Goal: Task Accomplishment & Management: Manage account settings

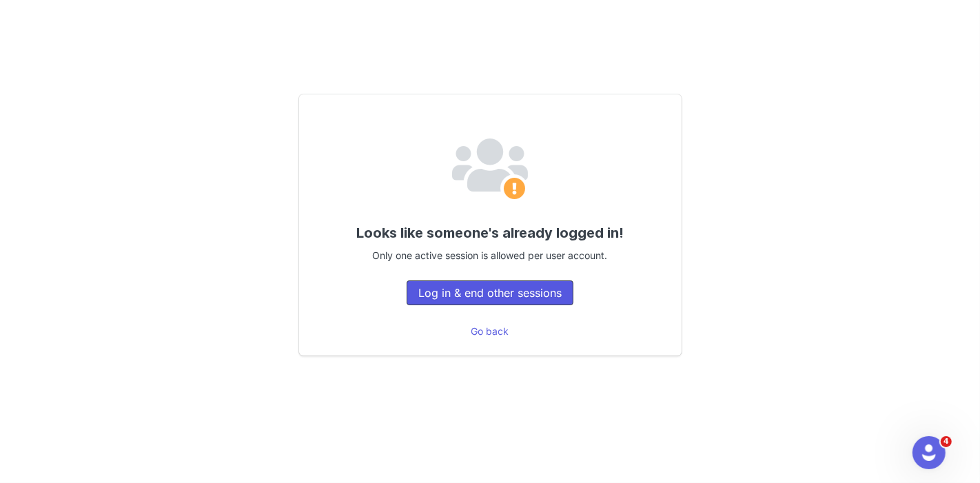
click at [493, 292] on button "Log in & end other sessions" at bounding box center [490, 293] width 167 height 25
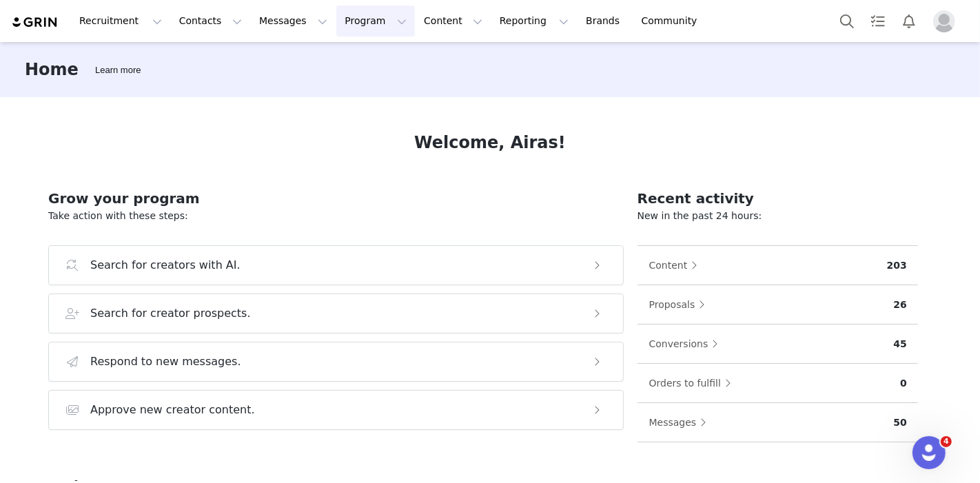
click at [346, 19] on button "Program Program" at bounding box center [375, 21] width 79 height 31
click at [347, 58] on p "Activations" at bounding box center [340, 61] width 53 height 14
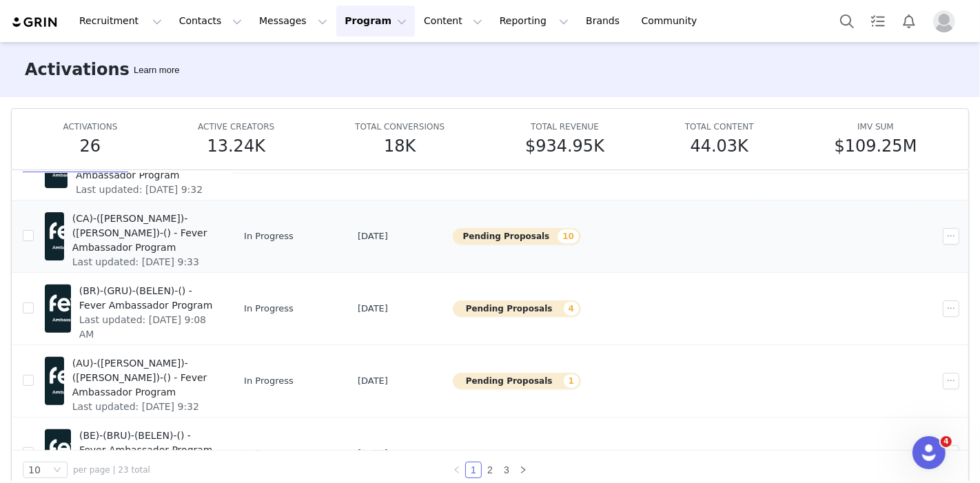
scroll to position [477, 0]
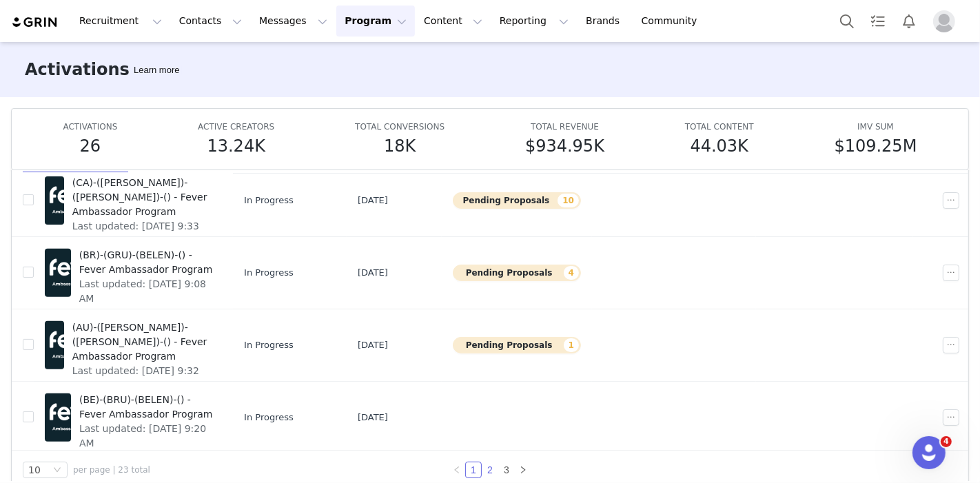
click at [483, 467] on link "2" at bounding box center [490, 470] width 15 height 15
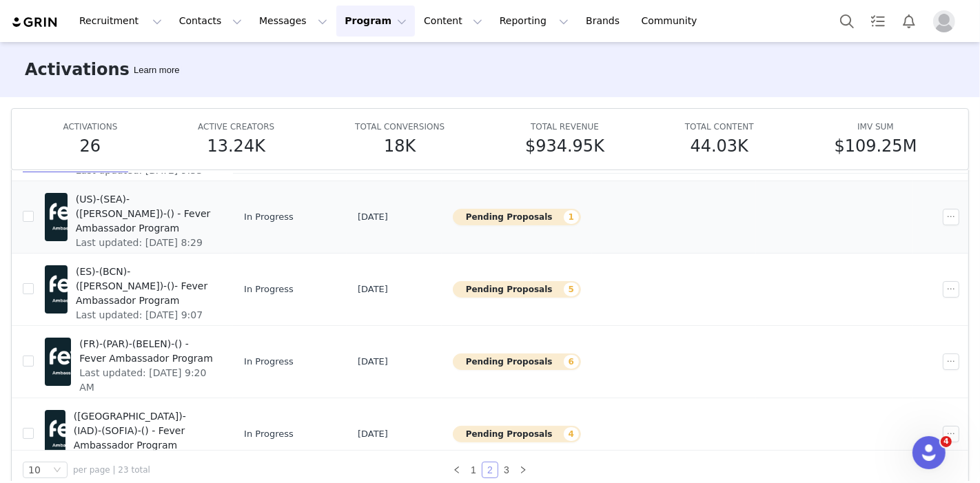
scroll to position [173, 0]
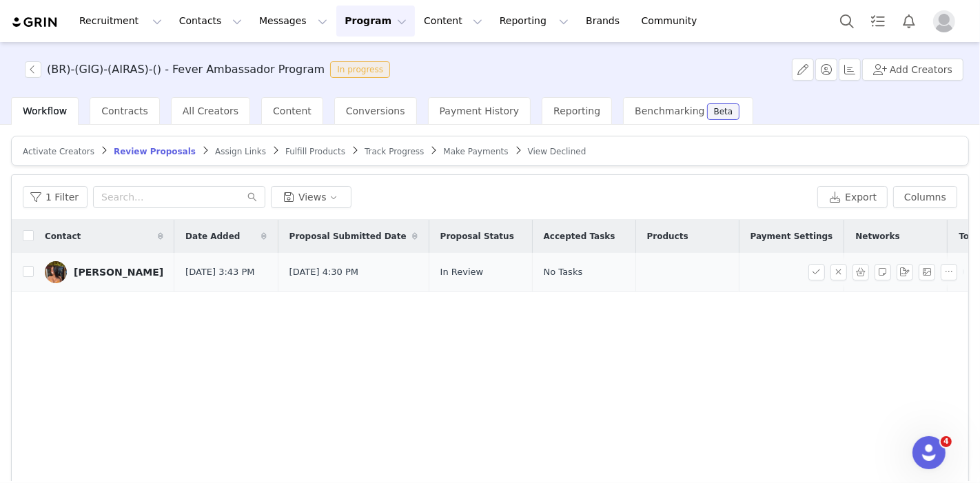
scroll to position [0, 34]
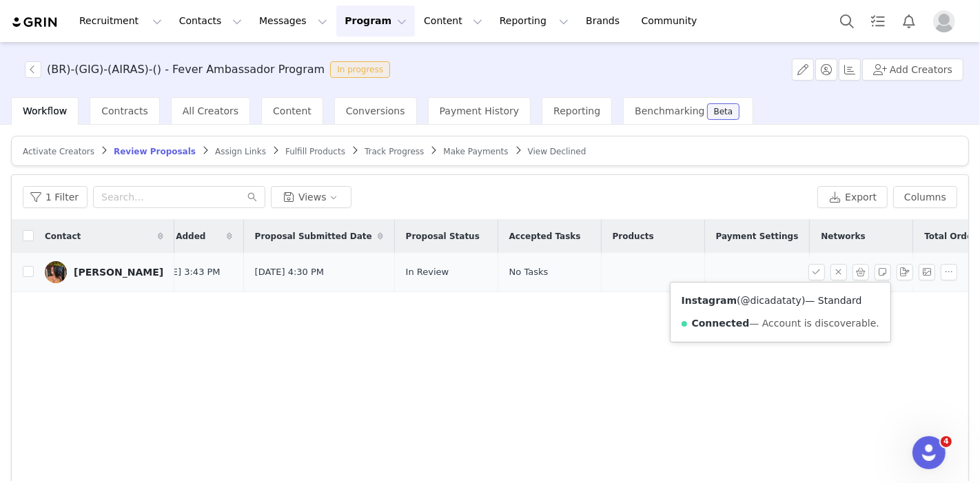
click at [753, 298] on link "@dicadataty" at bounding box center [771, 300] width 61 height 11
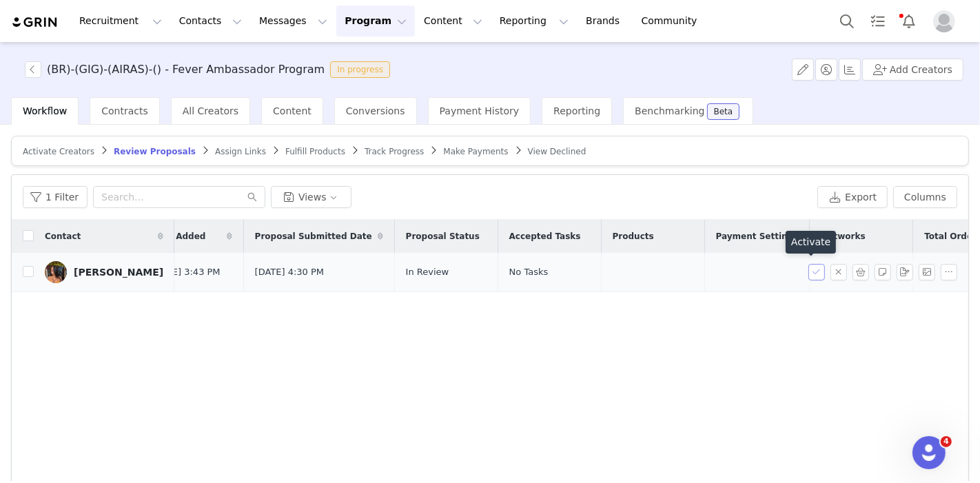
click at [811, 268] on button "button" at bounding box center [817, 272] width 17 height 17
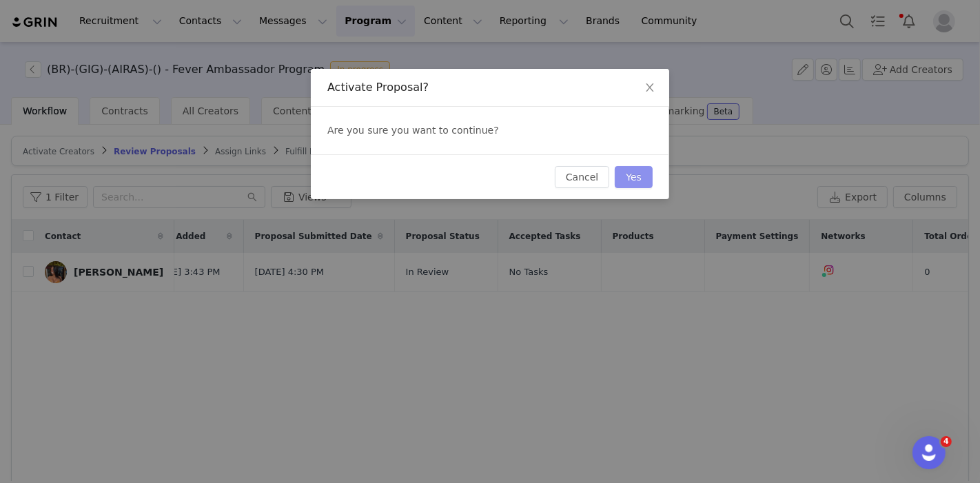
click at [629, 179] on button "Yes" at bounding box center [634, 177] width 38 height 22
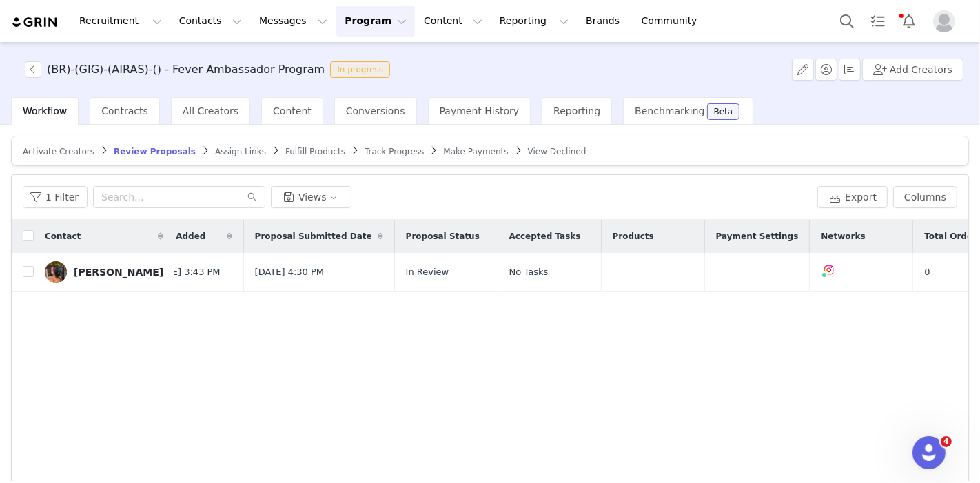
scroll to position [0, 0]
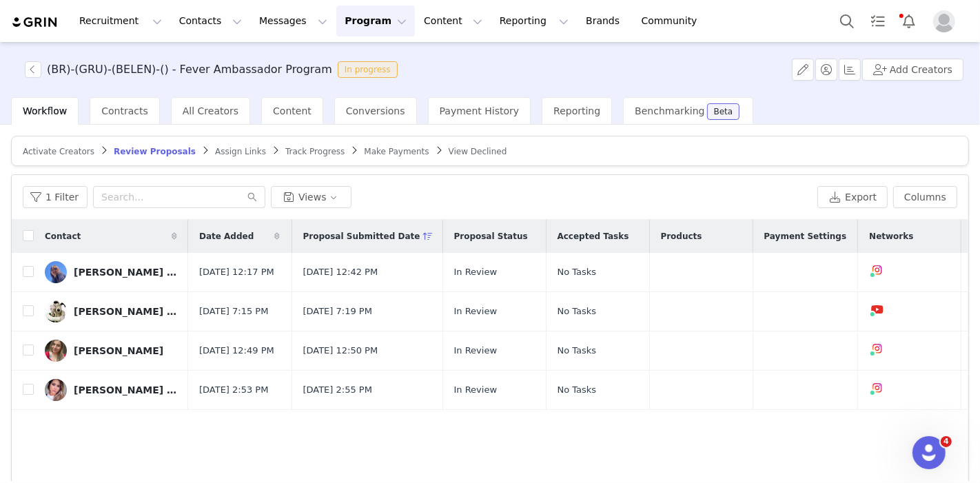
scroll to position [0, 85]
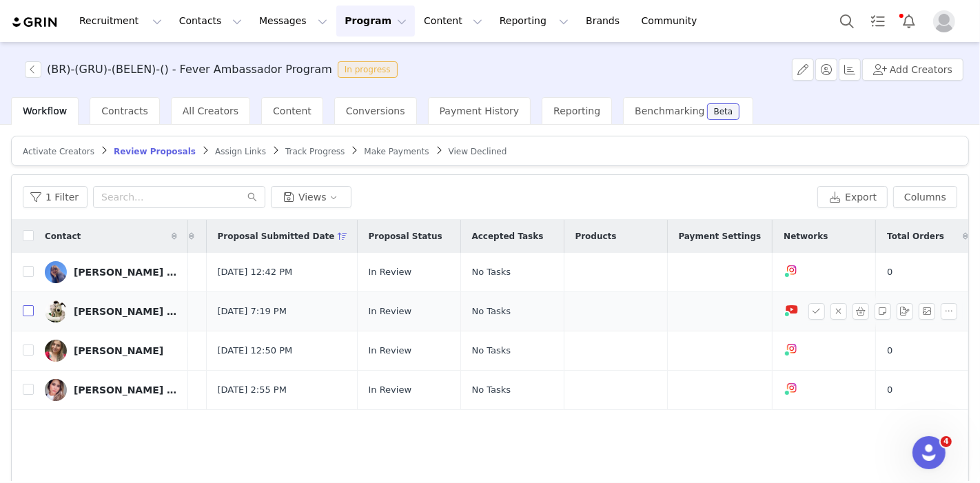
click at [25, 312] on input "checkbox" at bounding box center [28, 310] width 11 height 11
checkbox input "true"
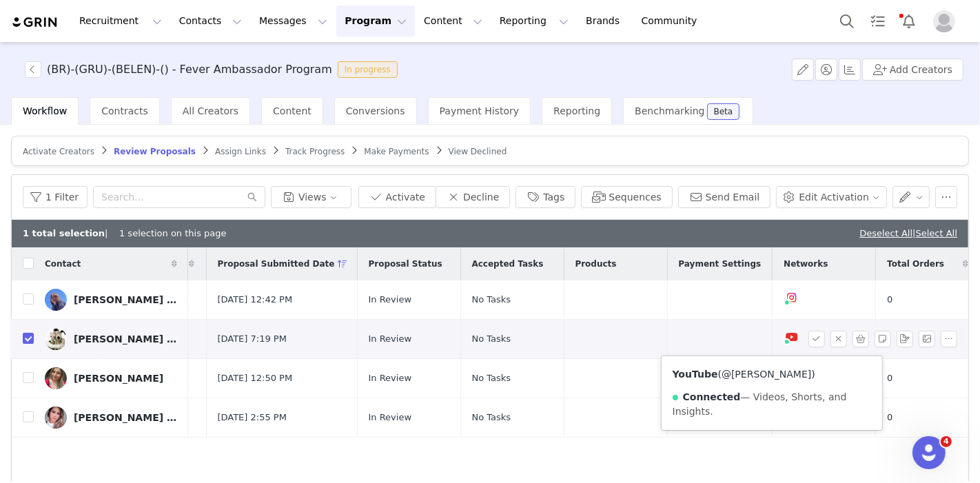
click at [756, 375] on link "@Adilson Bezerra" at bounding box center [767, 374] width 90 height 11
click at [561, 186] on button "Tags" at bounding box center [546, 197] width 60 height 22
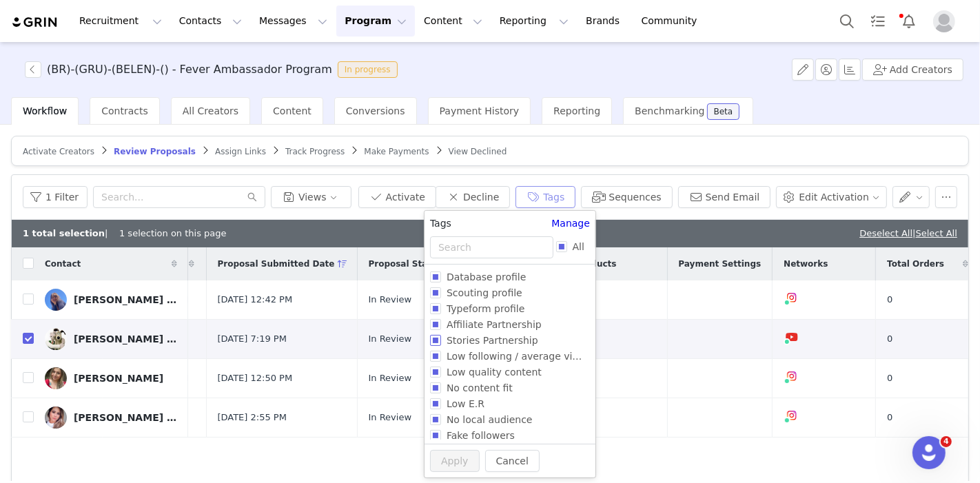
scroll to position [52, 0]
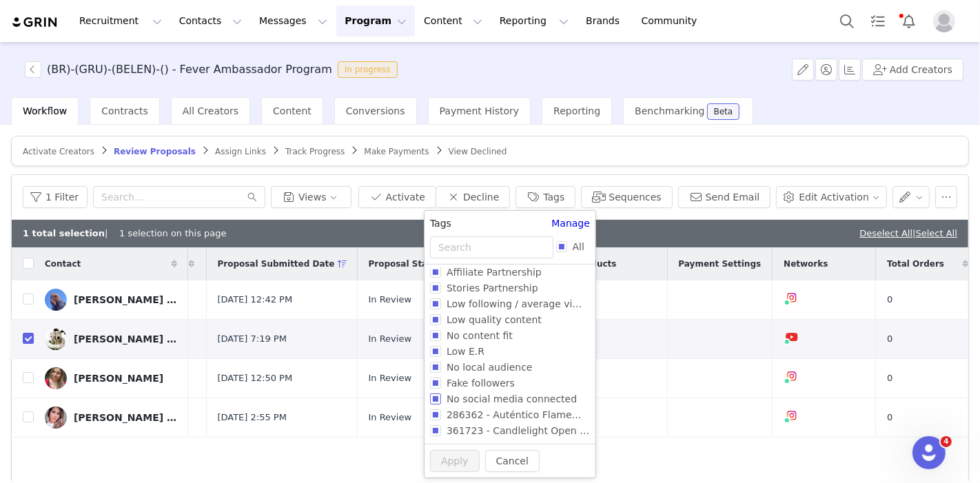
click at [498, 397] on span "No social media connected" at bounding box center [511, 399] width 141 height 11
click at [441, 397] on input "No social media connected" at bounding box center [435, 399] width 11 height 11
checkbox input "true"
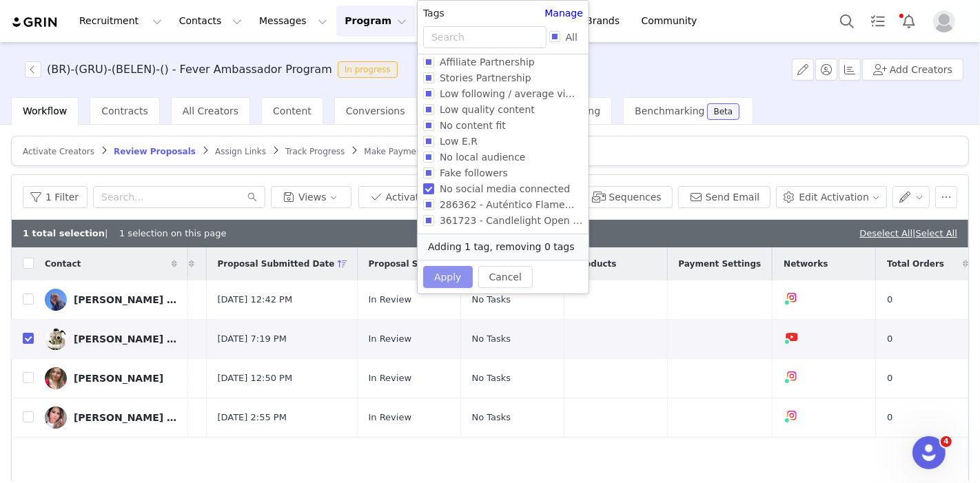
click at [451, 269] on button "Apply" at bounding box center [448, 277] width 50 height 22
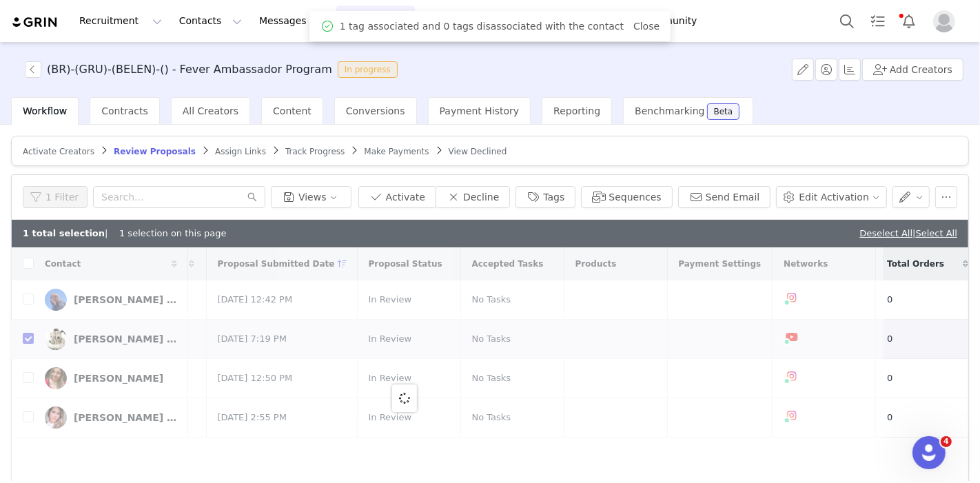
scroll to position [0, 0]
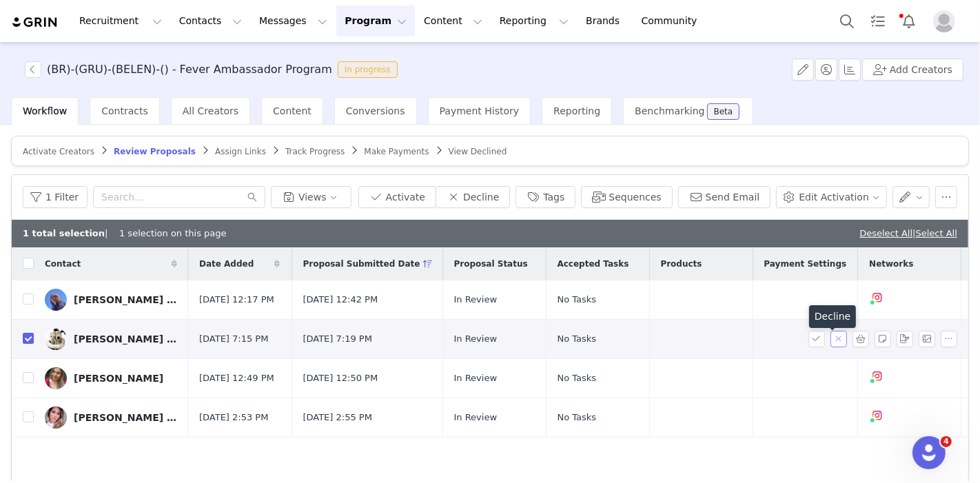
click at [831, 343] on button "button" at bounding box center [839, 339] width 17 height 17
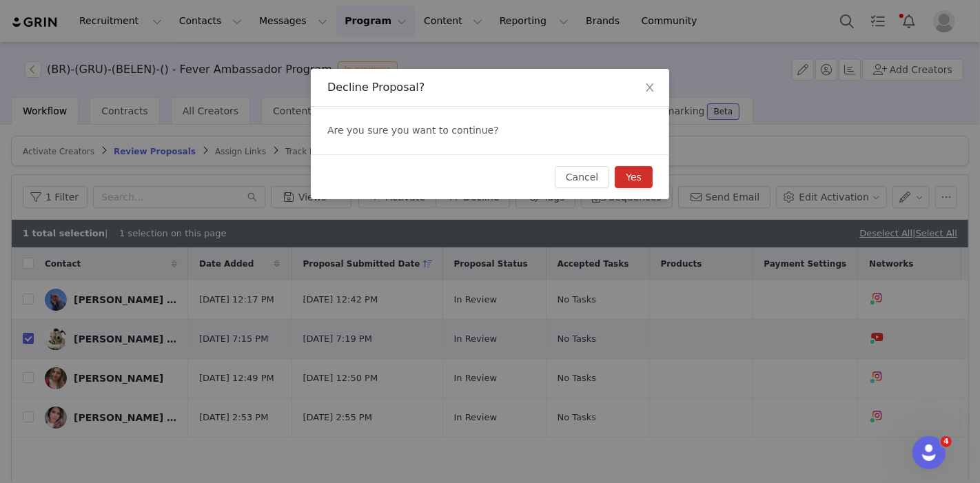
click at [643, 181] on button "Yes" at bounding box center [634, 177] width 38 height 22
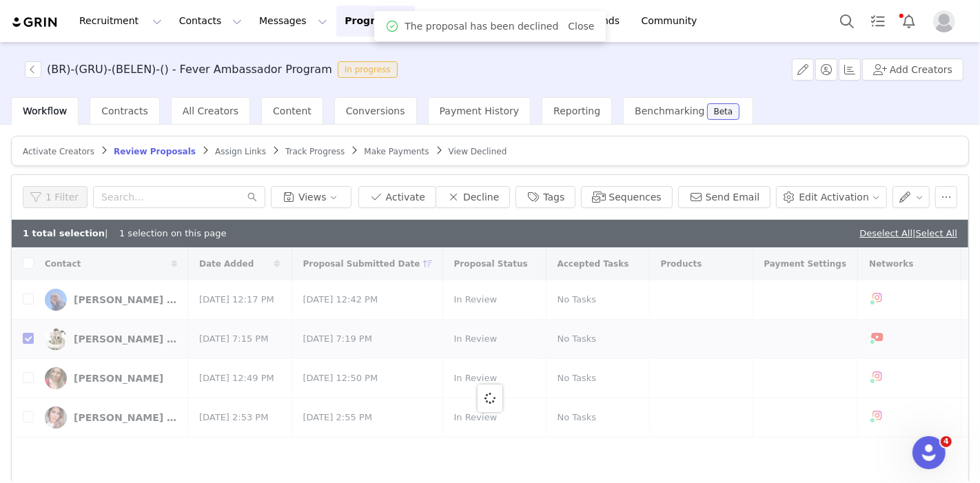
checkbox input "false"
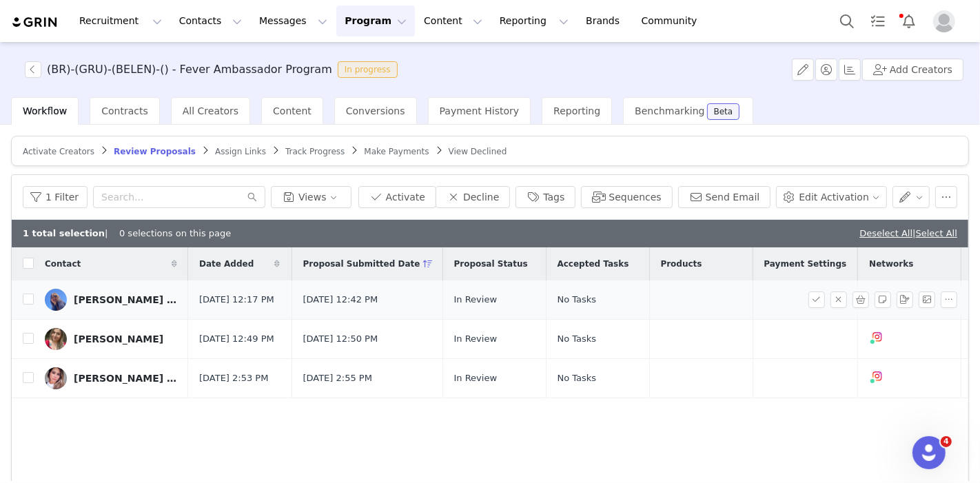
scroll to position [0, 85]
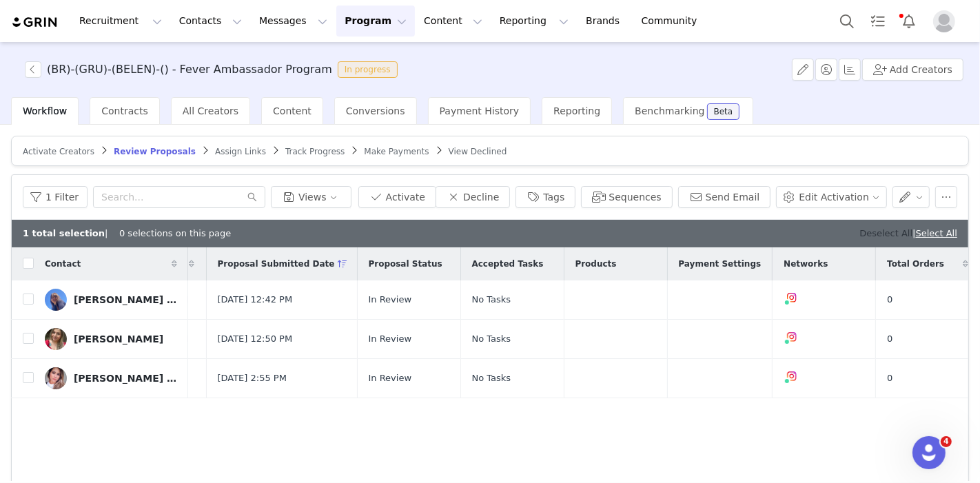
click at [866, 234] on link "Deselect All" at bounding box center [886, 233] width 53 height 10
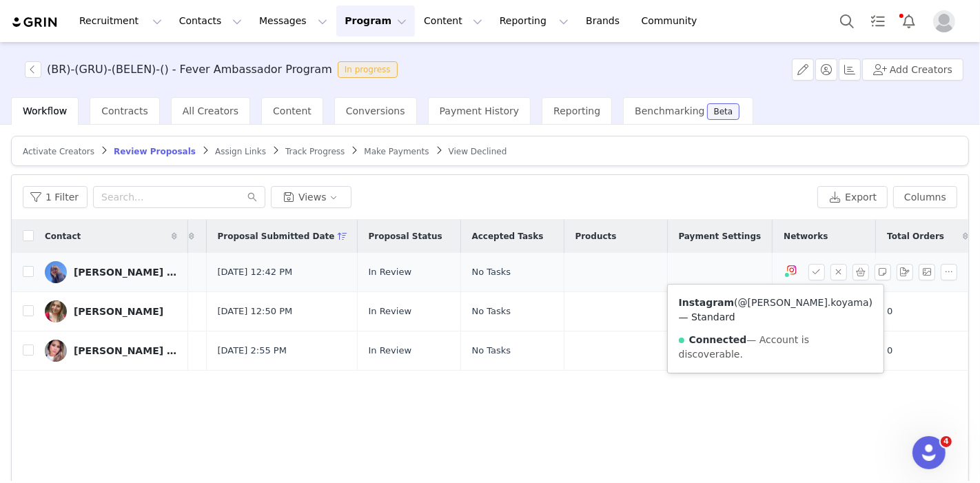
click at [764, 301] on link "@cindy.koyama" at bounding box center [803, 302] width 131 height 11
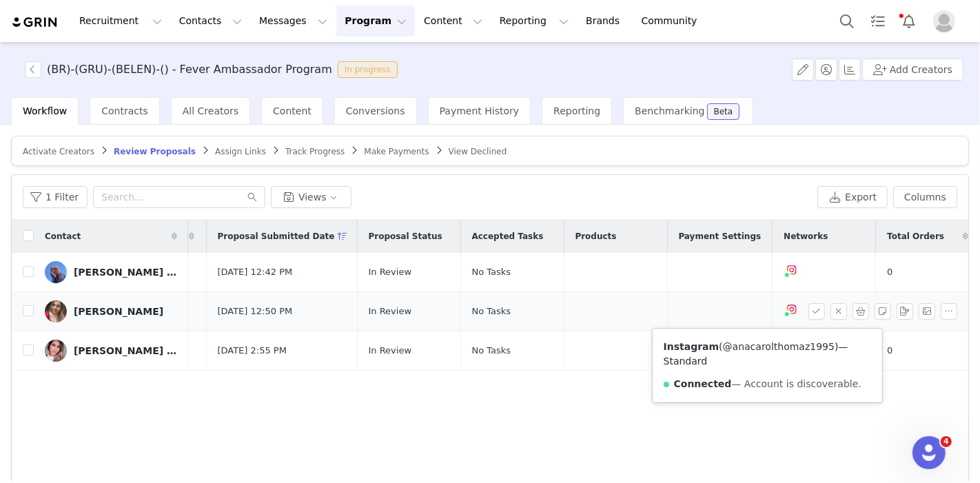
click at [762, 344] on link "@anacarolthomaz1995" at bounding box center [779, 346] width 112 height 11
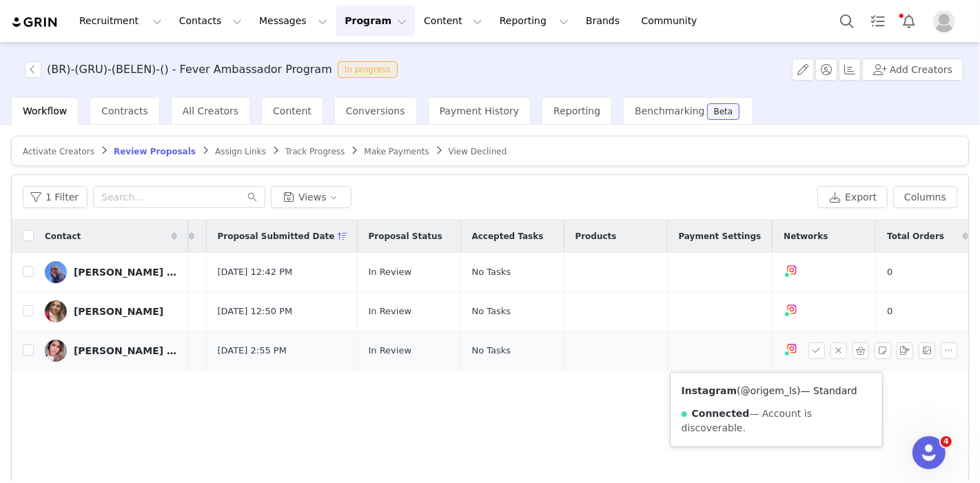
click at [760, 389] on link "@origem_ls" at bounding box center [769, 390] width 57 height 11
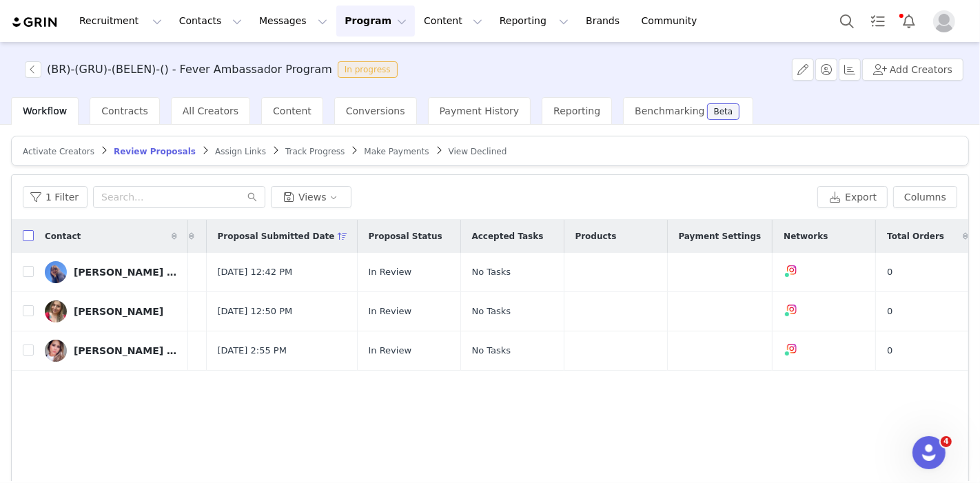
click at [28, 235] on input "checkbox" at bounding box center [28, 235] width 11 height 11
checkbox input "true"
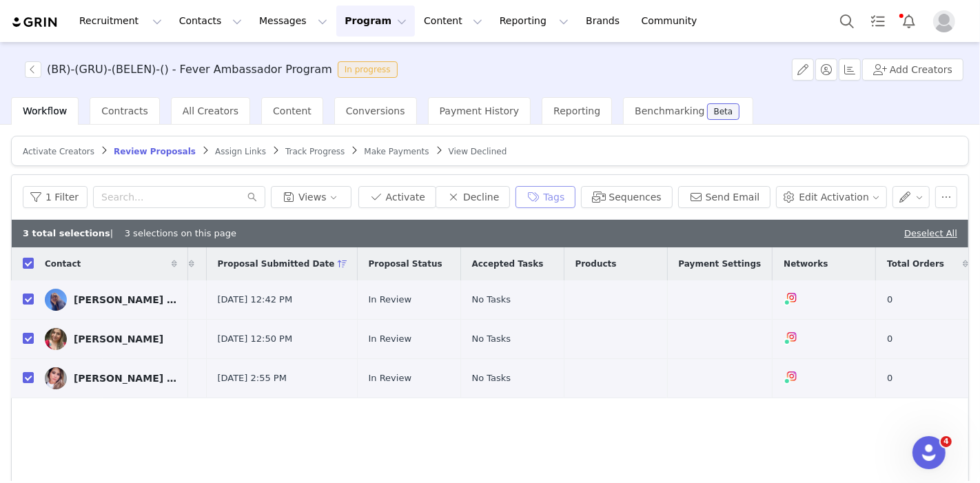
click at [549, 199] on button "Tags" at bounding box center [546, 197] width 60 height 22
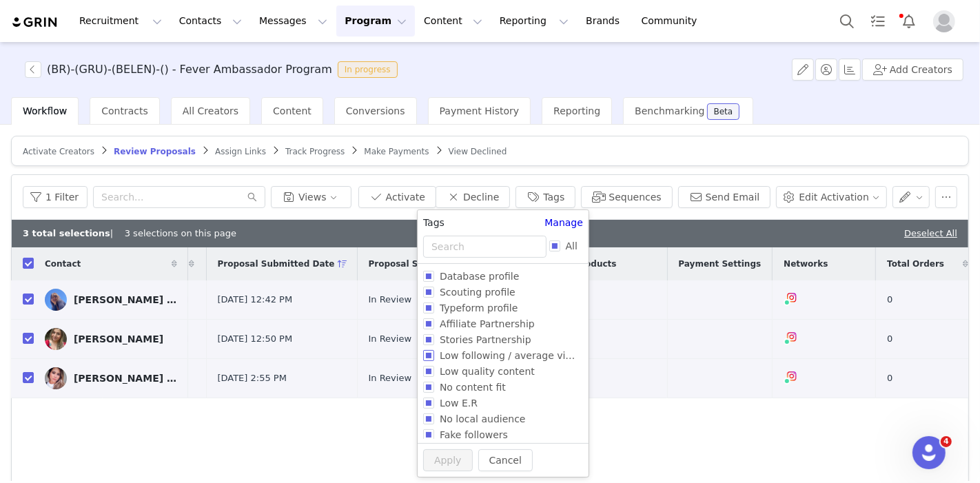
click at [425, 354] on input "Low following / average views" at bounding box center [428, 355] width 11 height 11
checkbox input "true"
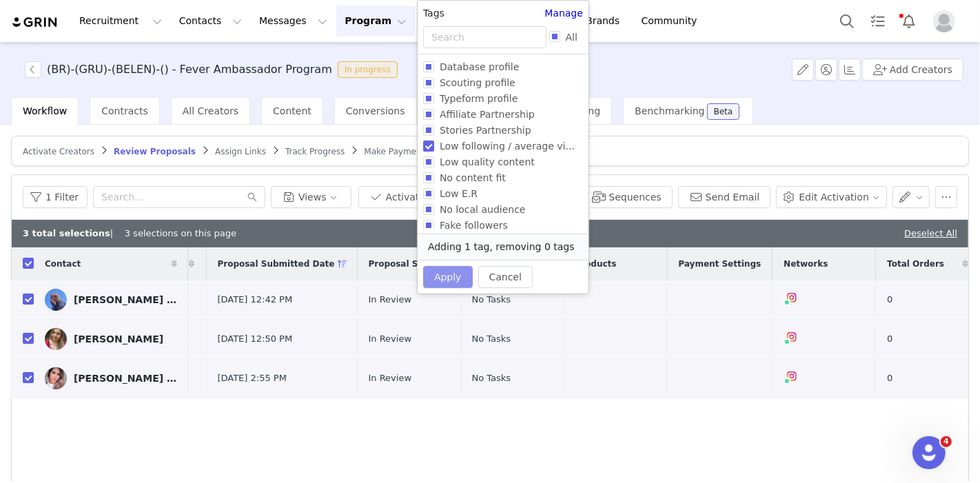
click at [449, 273] on button "Apply" at bounding box center [448, 277] width 50 height 22
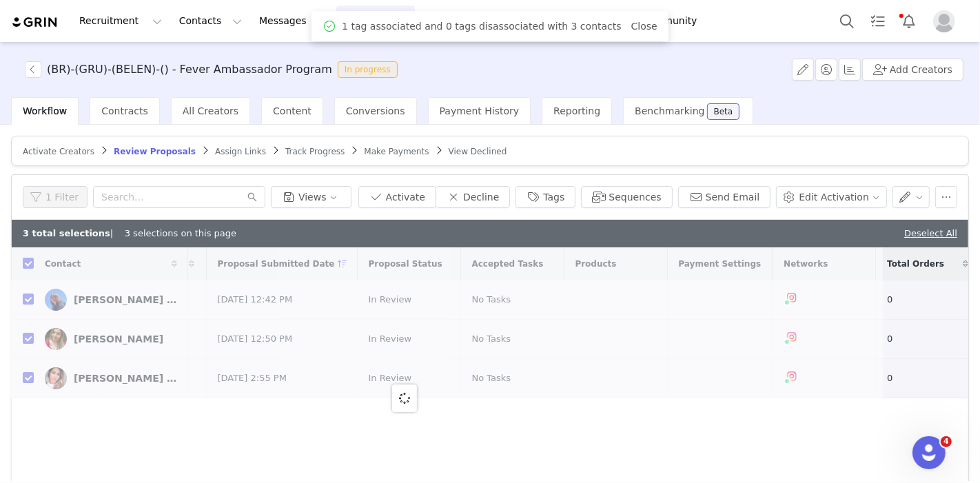
scroll to position [0, 0]
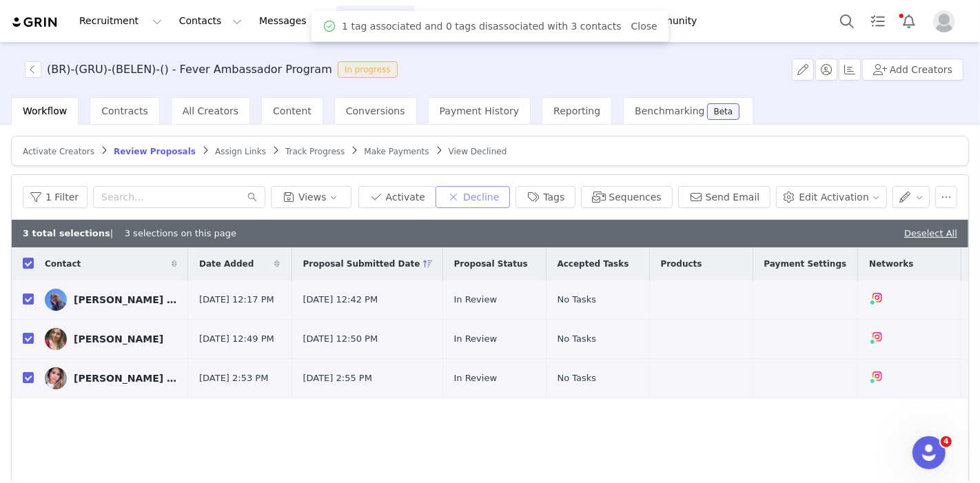
click at [502, 199] on button "Decline" at bounding box center [473, 197] width 74 height 22
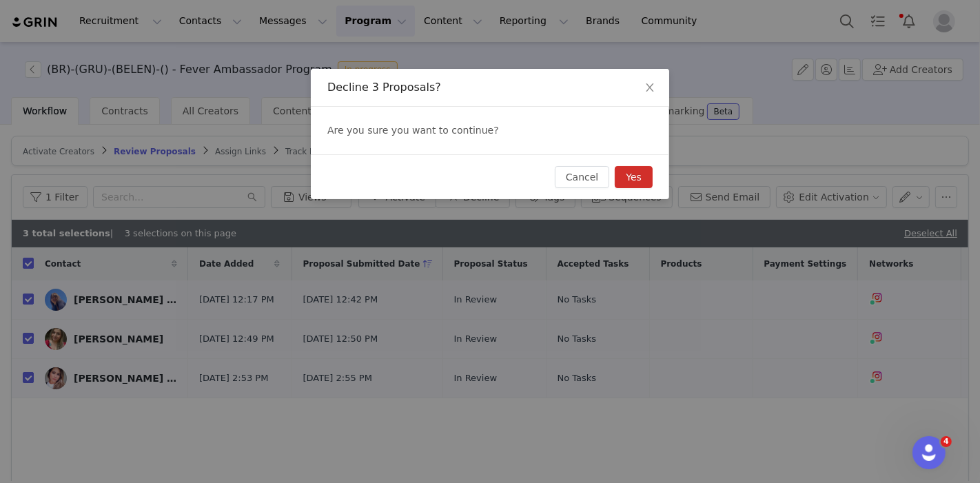
click at [628, 177] on button "Yes" at bounding box center [634, 177] width 38 height 22
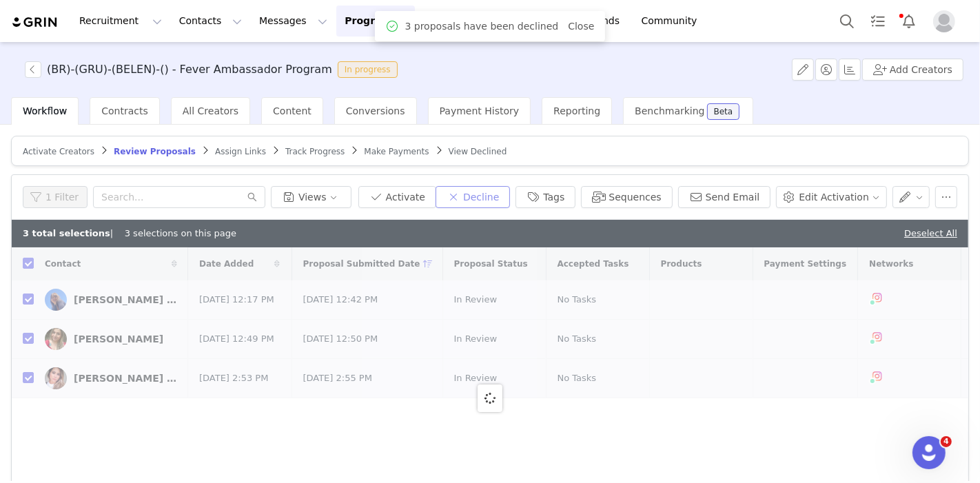
checkbox input "false"
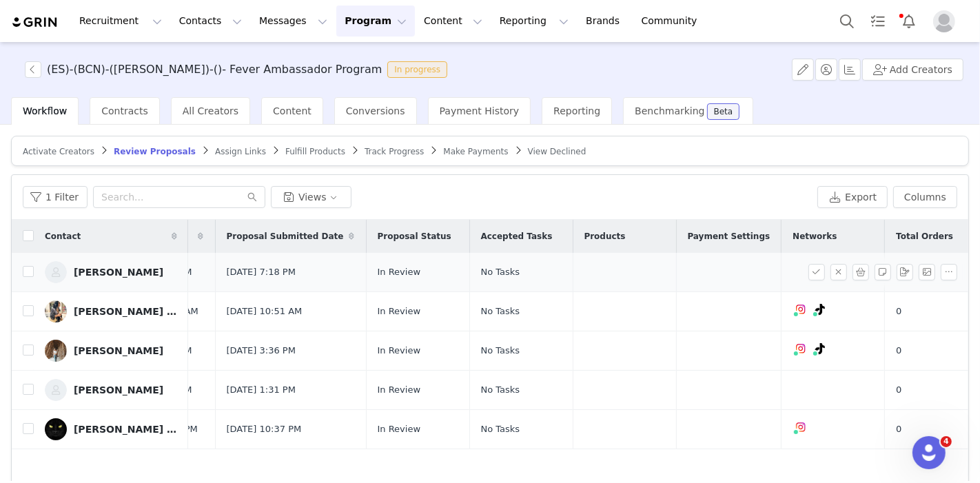
scroll to position [0, 85]
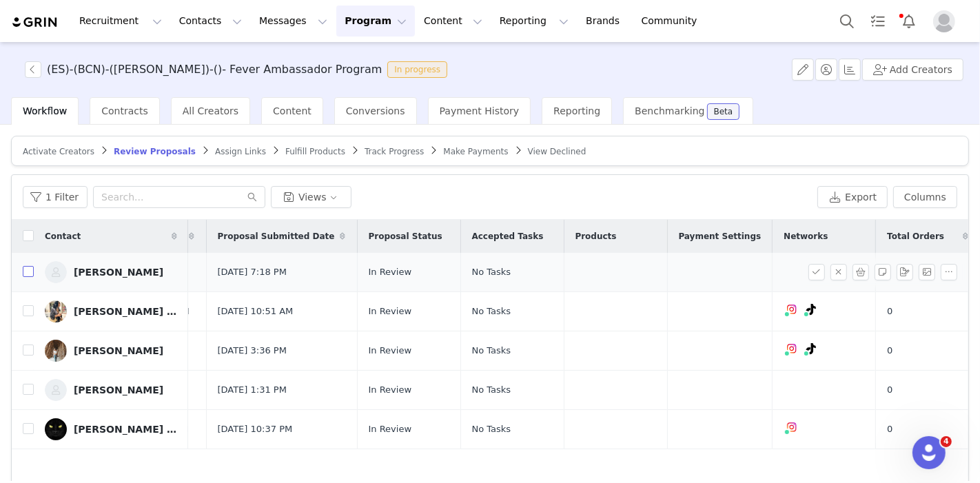
click at [26, 272] on input "checkbox" at bounding box center [28, 271] width 11 height 11
checkbox input "true"
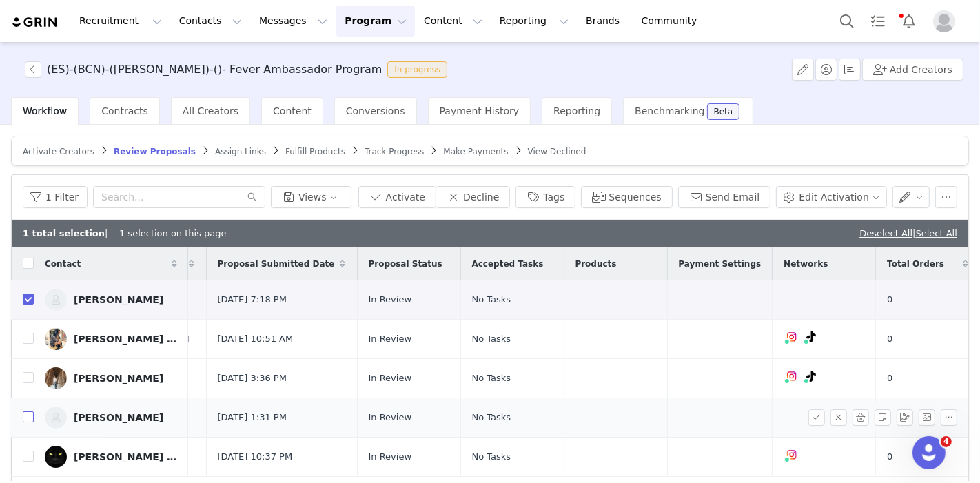
click at [26, 423] on input "checkbox" at bounding box center [28, 417] width 11 height 11
checkbox input "true"
click at [565, 186] on button "Tags" at bounding box center [546, 197] width 60 height 22
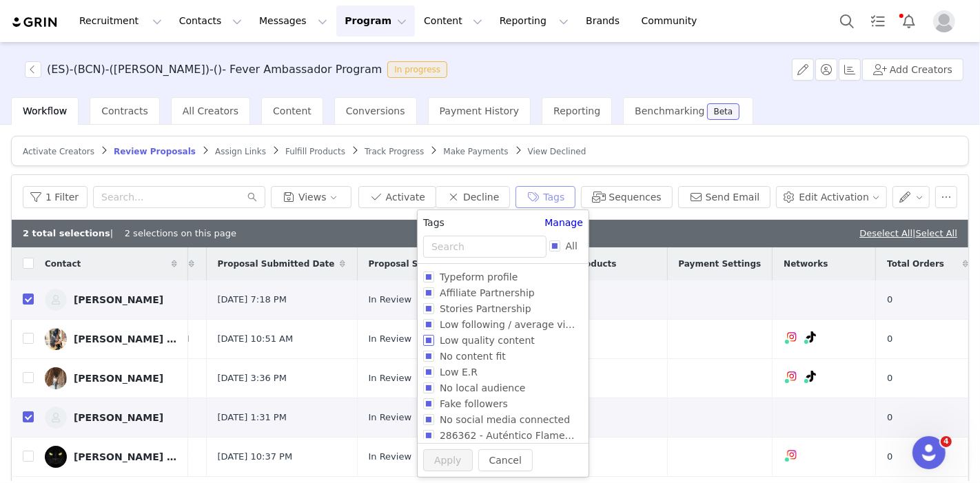
scroll to position [52, 0]
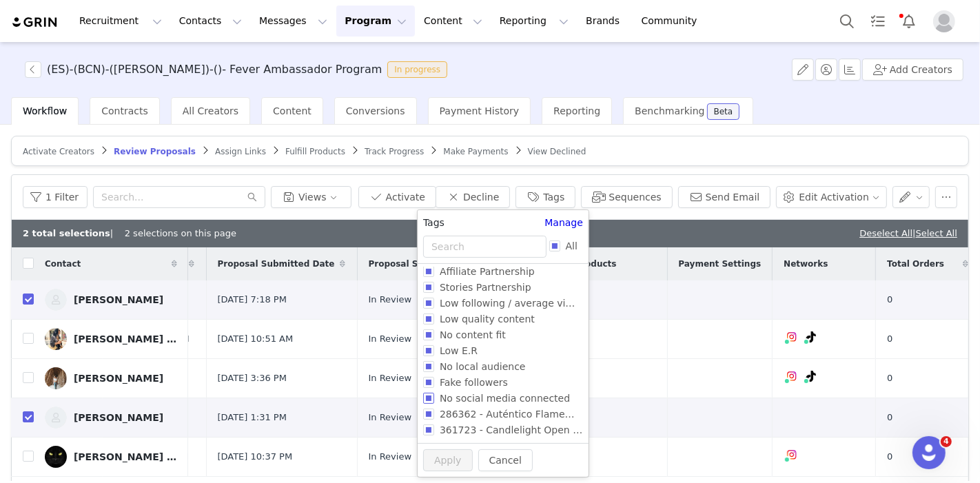
click at [427, 396] on input "No social media connected" at bounding box center [428, 398] width 11 height 11
checkbox input "true"
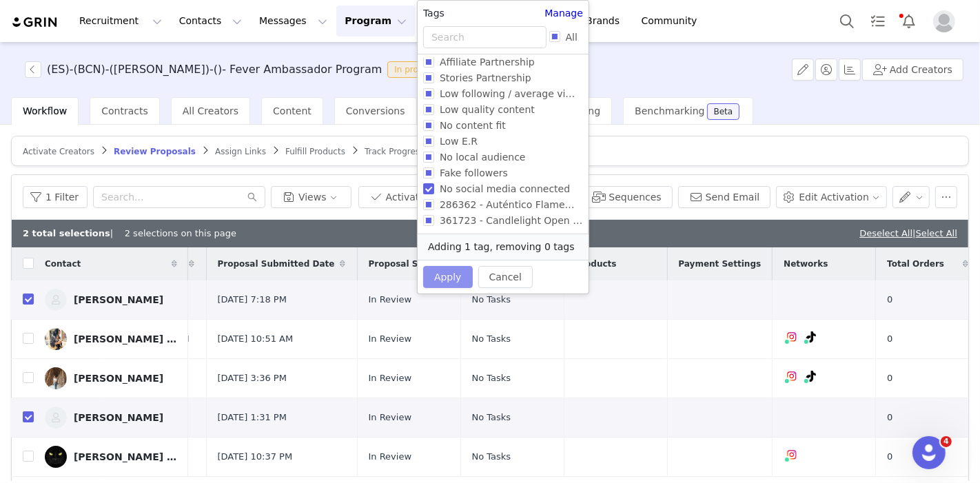
click at [449, 270] on button "Apply" at bounding box center [448, 277] width 50 height 22
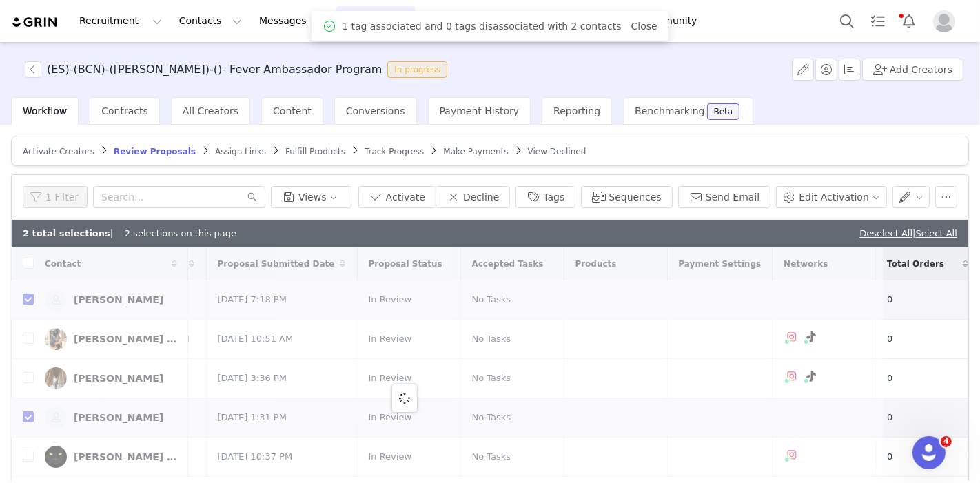
scroll to position [0, 0]
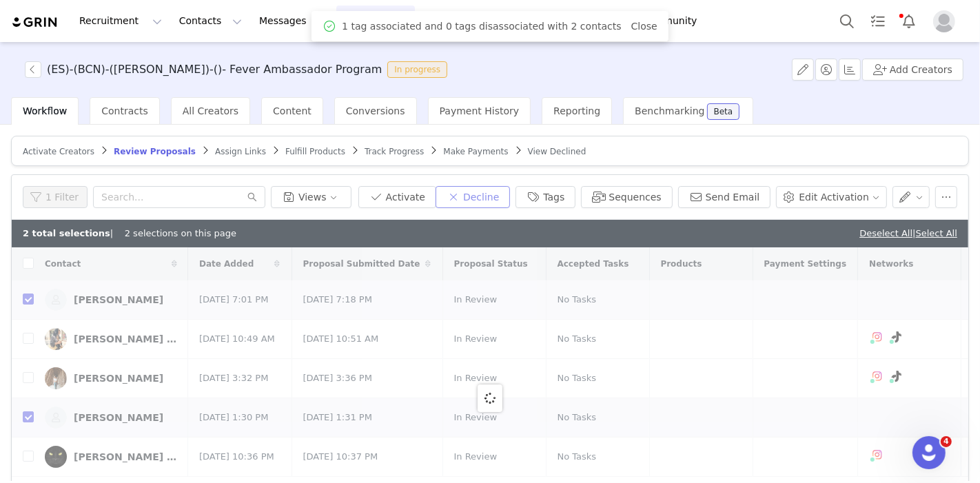
checkbox input "false"
checkbox input "true"
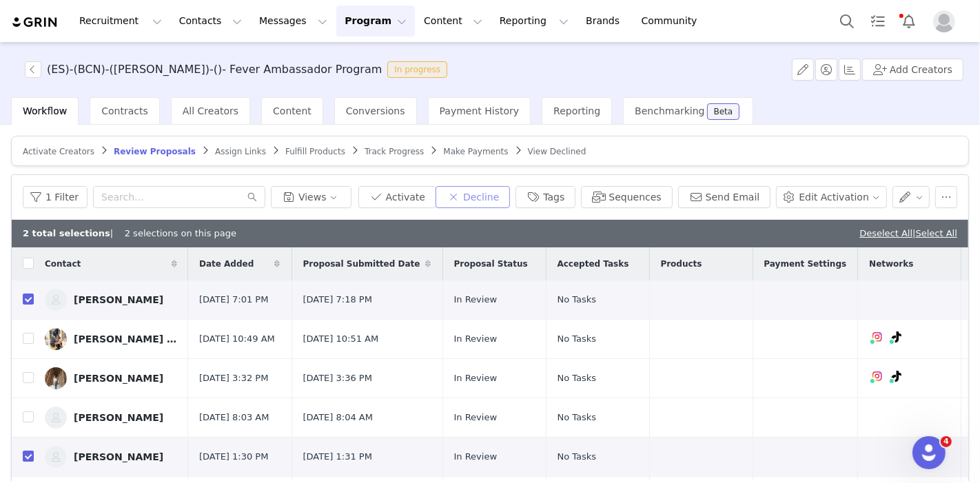
click at [503, 193] on button "Decline" at bounding box center [473, 197] width 74 height 22
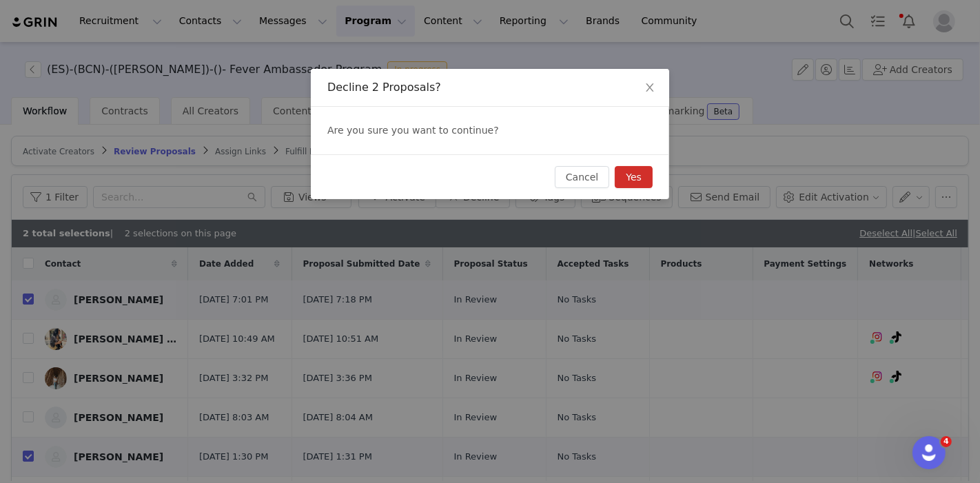
click at [631, 176] on button "Yes" at bounding box center [634, 177] width 38 height 22
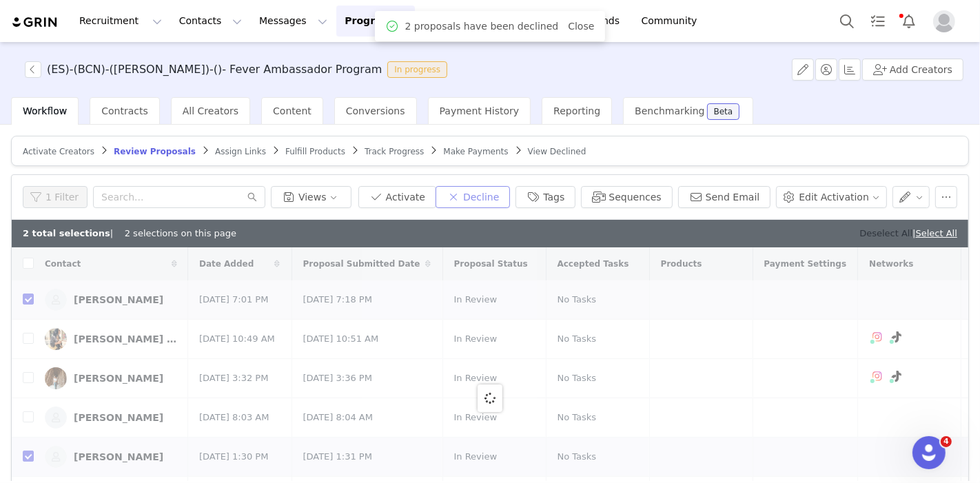
checkbox input "false"
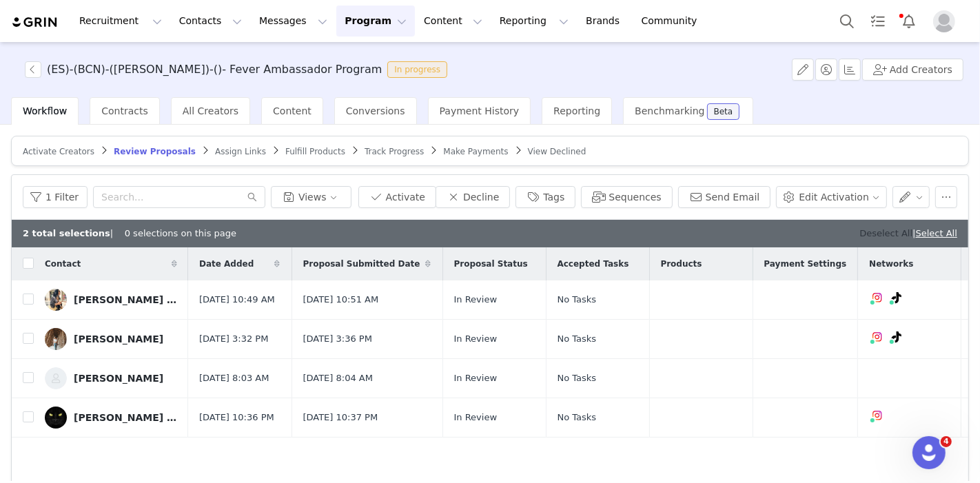
click at [865, 229] on link "Deselect All" at bounding box center [886, 233] width 53 height 10
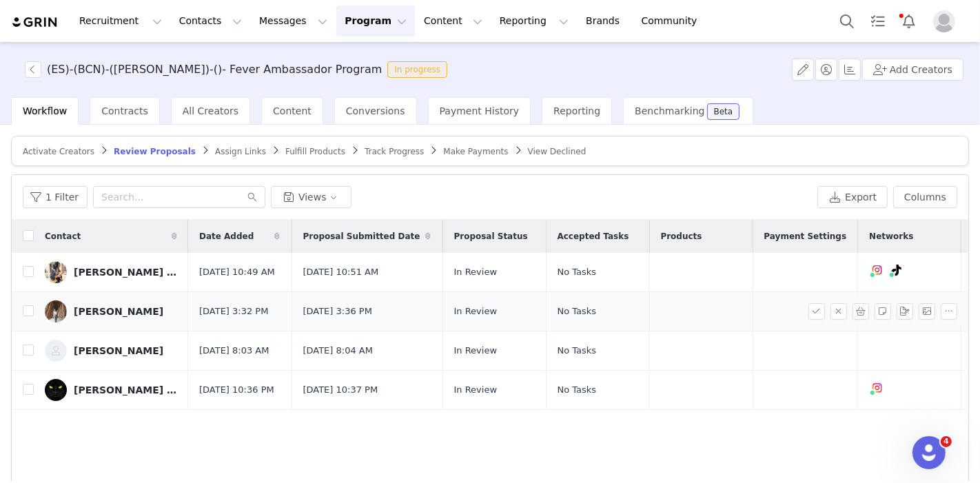
scroll to position [0, 85]
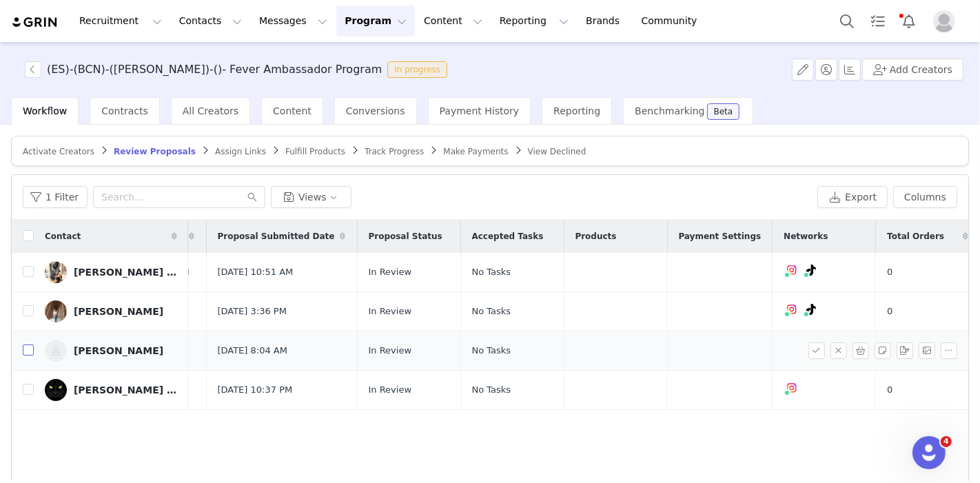
click at [28, 356] on input "checkbox" at bounding box center [28, 350] width 11 height 11
checkbox input "true"
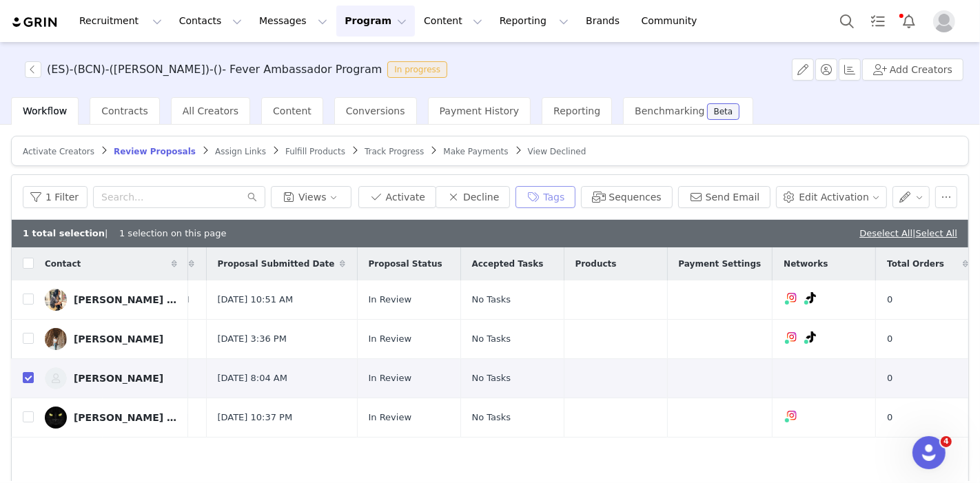
click at [559, 202] on button "Tags" at bounding box center [546, 197] width 60 height 22
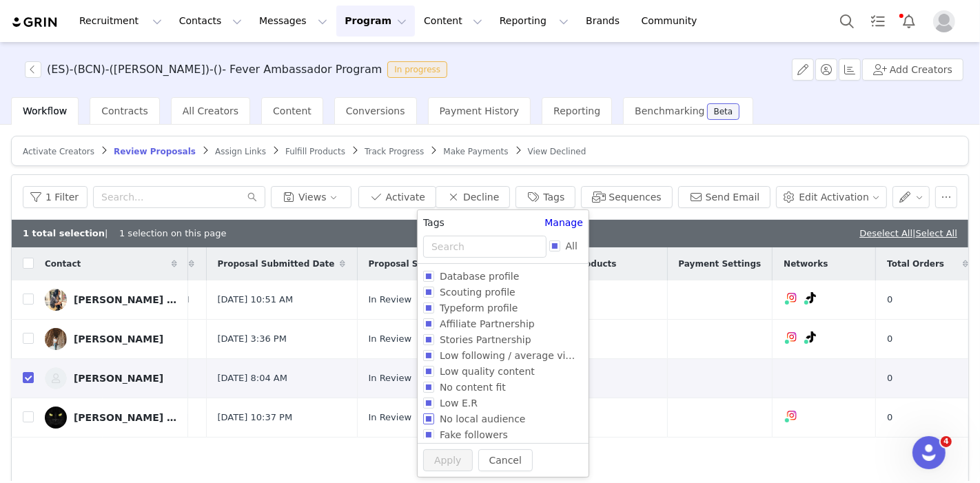
click at [424, 418] on input "No local audience" at bounding box center [428, 419] width 11 height 11
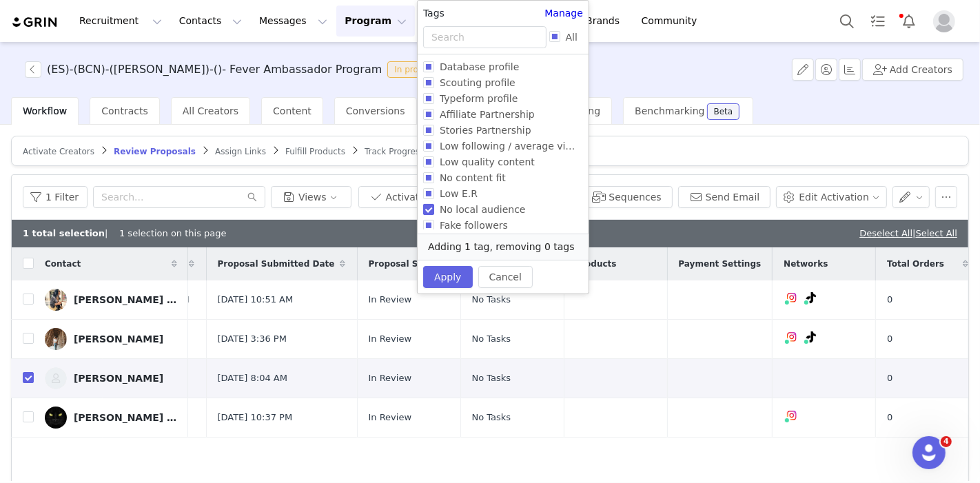
click at [427, 210] on input "No local audience" at bounding box center [428, 209] width 11 height 11
checkbox input "false"
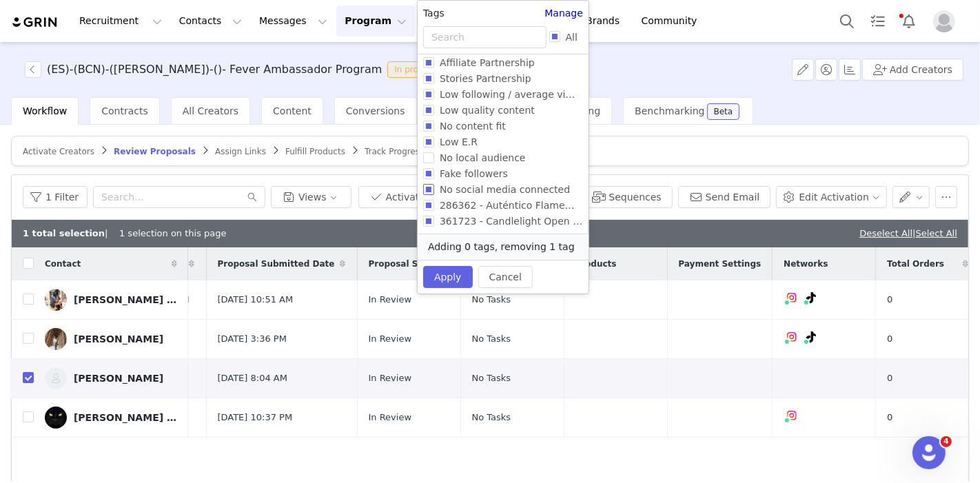
click at [427, 188] on input "No social media connected" at bounding box center [428, 189] width 11 height 11
checkbox input "true"
click at [457, 276] on button "Apply" at bounding box center [448, 277] width 50 height 22
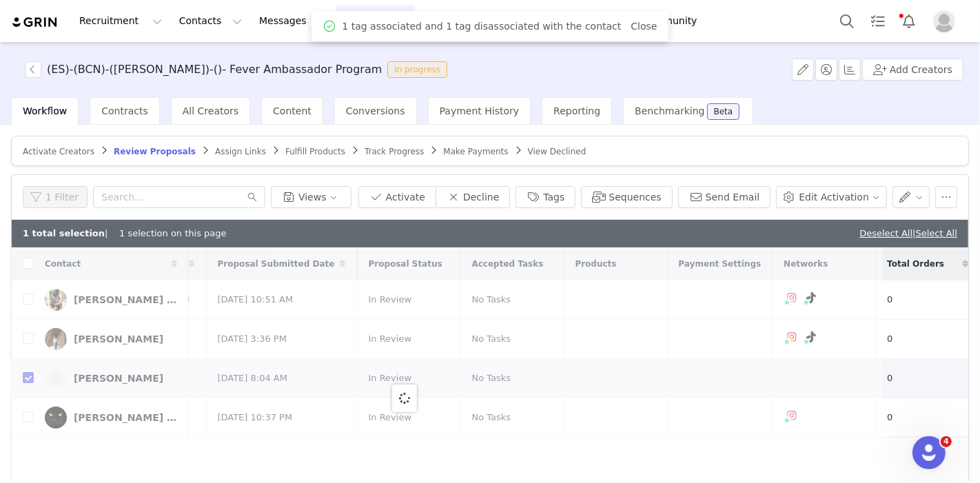
scroll to position [0, 0]
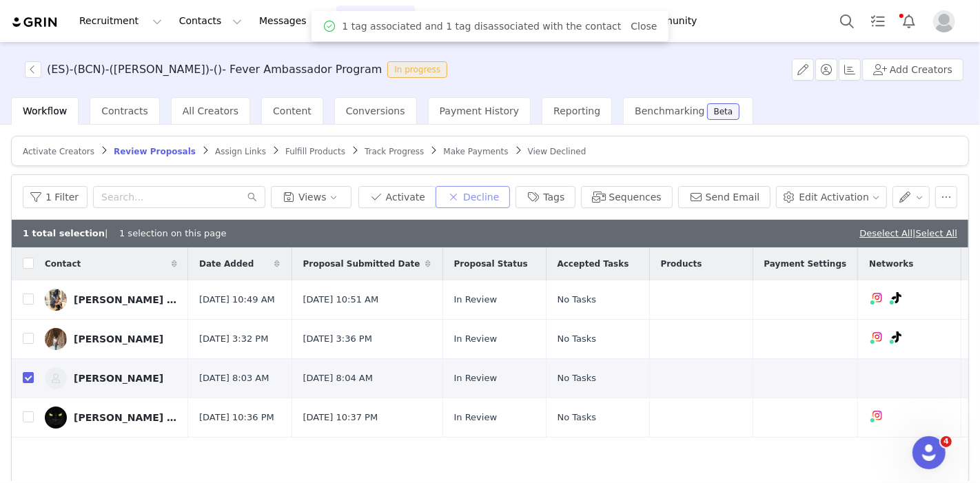
click at [504, 203] on button "Decline" at bounding box center [473, 197] width 74 height 22
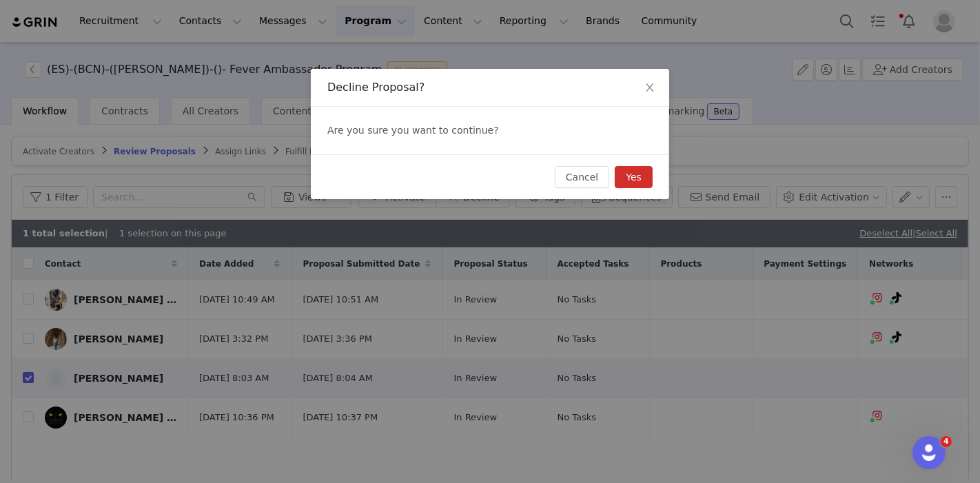
click at [660, 172] on div "Cancel Yes" at bounding box center [490, 176] width 359 height 45
click at [642, 176] on button "Yes" at bounding box center [634, 177] width 38 height 22
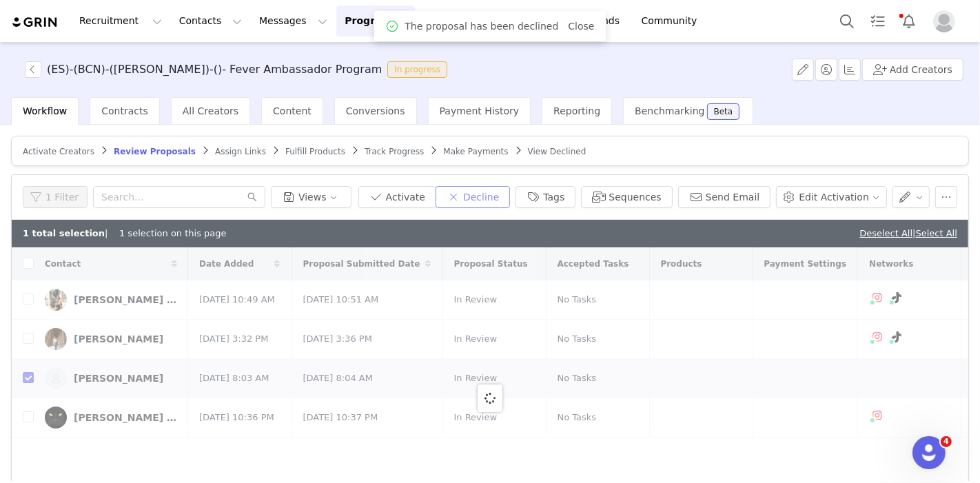
checkbox input "false"
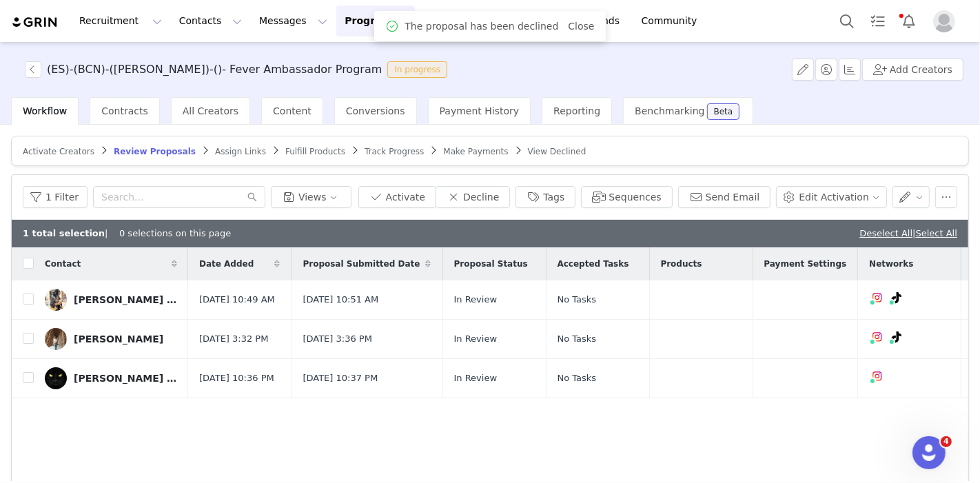
click at [860, 228] on link "Deselect All" at bounding box center [886, 233] width 53 height 10
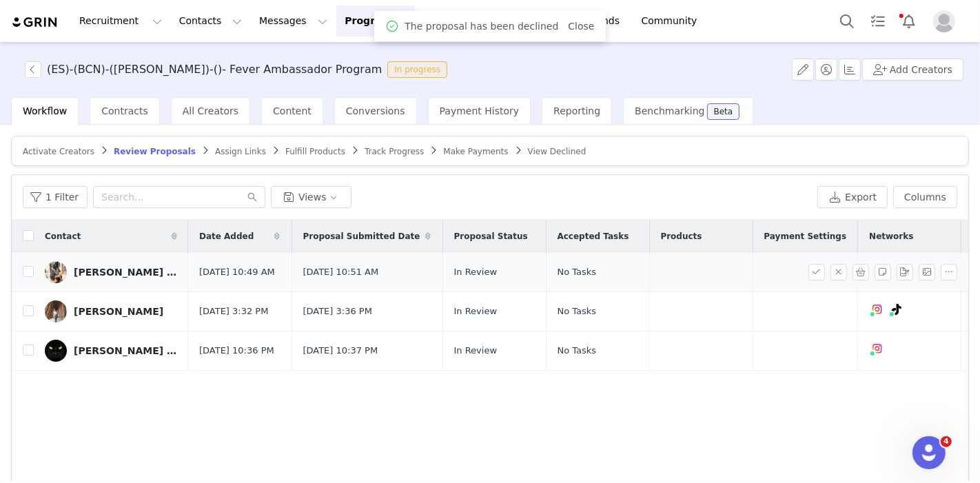
scroll to position [0, 85]
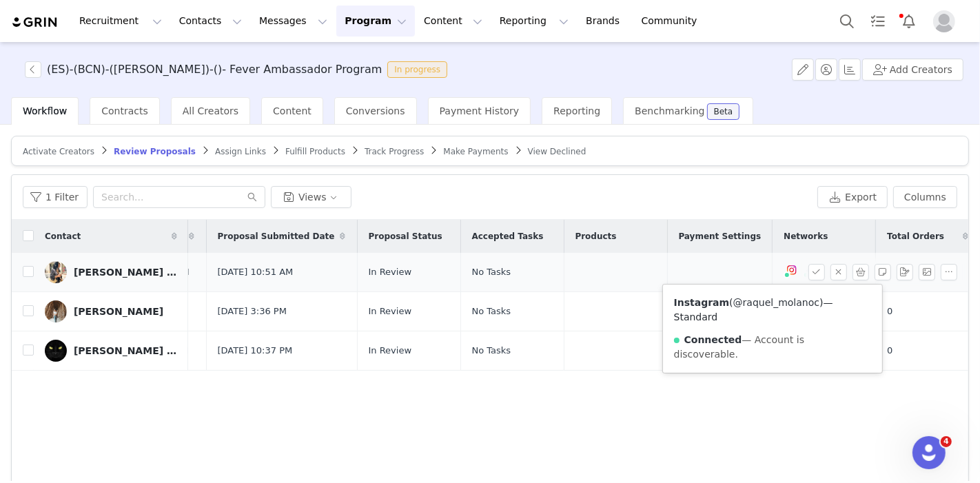
click at [756, 302] on link "@raquel_molanoc" at bounding box center [777, 302] width 86 height 11
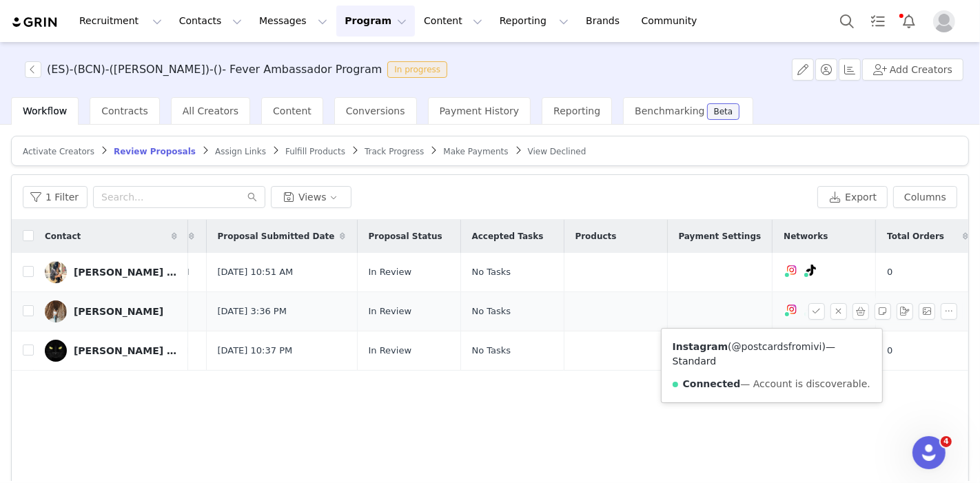
click at [748, 347] on link "@postcardsfromivi" at bounding box center [777, 346] width 90 height 11
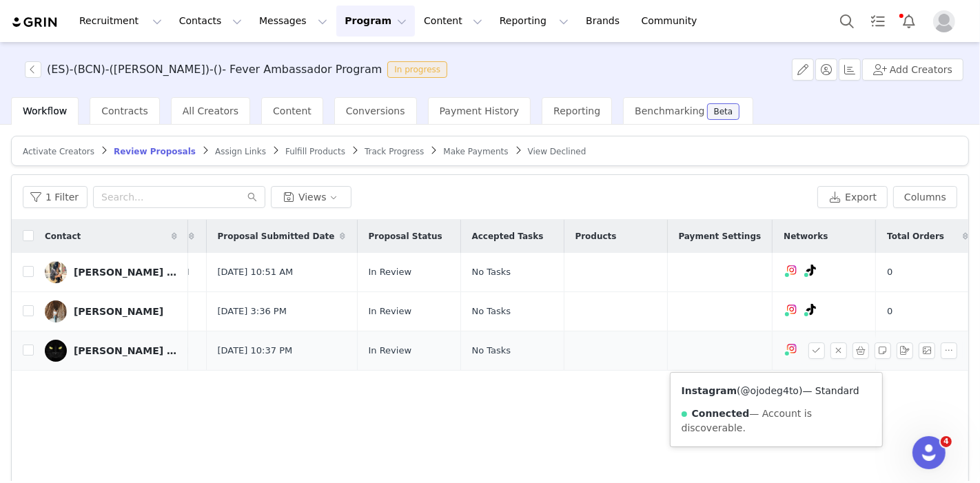
click at [756, 392] on link "@ojodeg4to" at bounding box center [770, 390] width 58 height 11
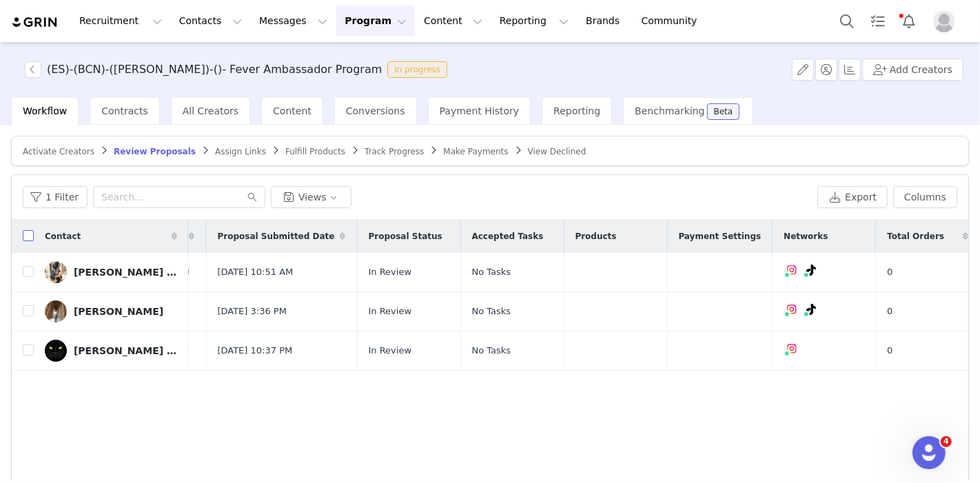
click at [26, 231] on input "checkbox" at bounding box center [28, 235] width 11 height 11
checkbox input "true"
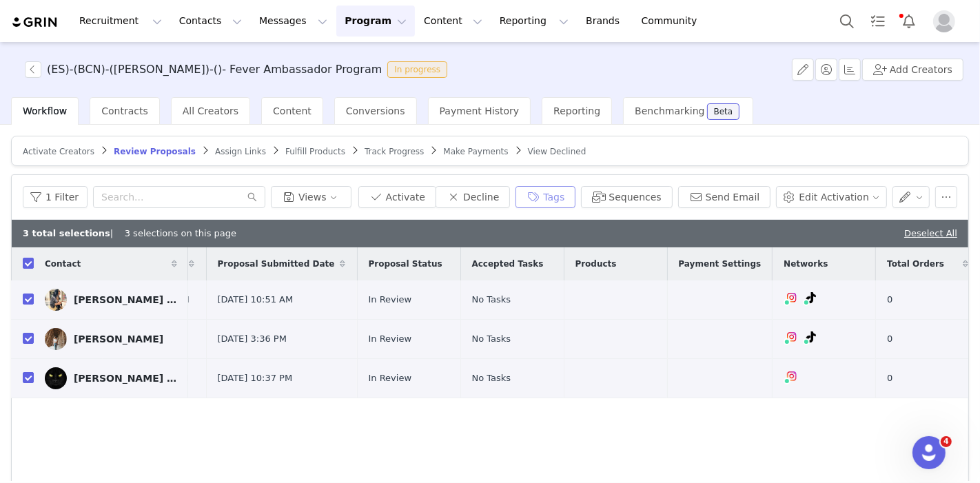
click at [561, 196] on button "Tags" at bounding box center [546, 197] width 60 height 22
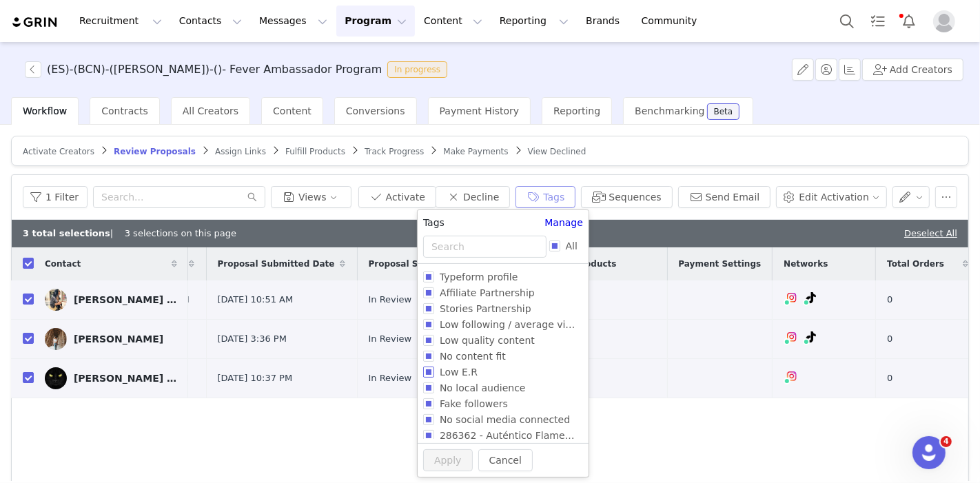
scroll to position [35, 0]
click at [425, 346] on label "No content fit" at bounding box center [500, 352] width 154 height 16
click at [425, 347] on input "No content fit" at bounding box center [428, 352] width 11 height 11
checkbox input "true"
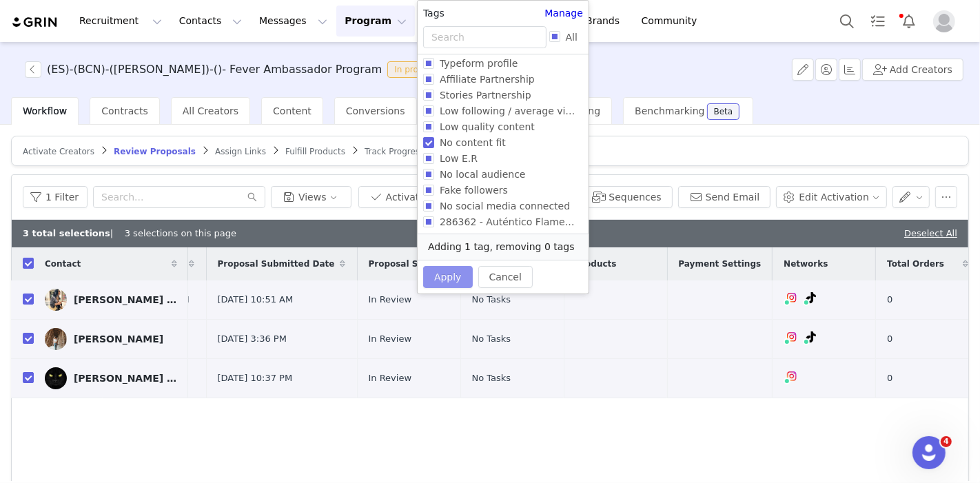
click at [448, 272] on button "Apply" at bounding box center [448, 277] width 50 height 22
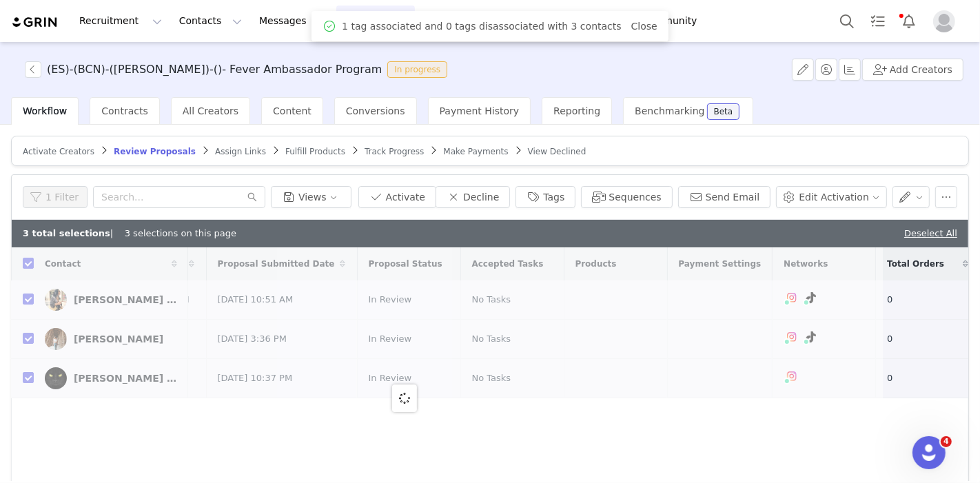
scroll to position [0, 0]
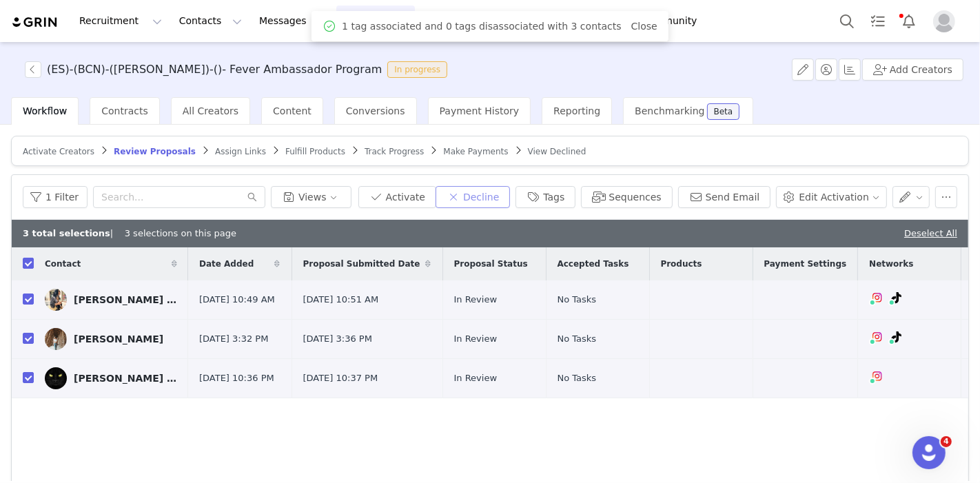
click at [504, 194] on button "Decline" at bounding box center [473, 197] width 74 height 22
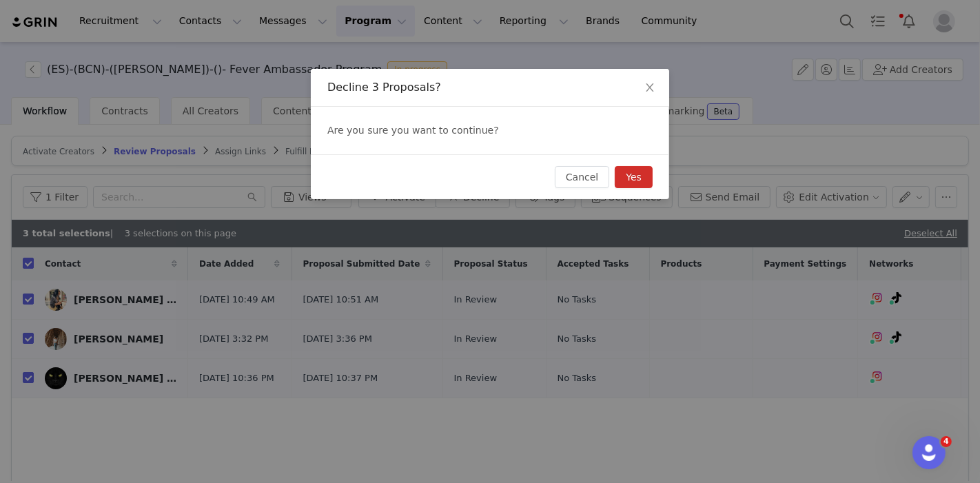
click at [630, 183] on button "Yes" at bounding box center [634, 177] width 38 height 22
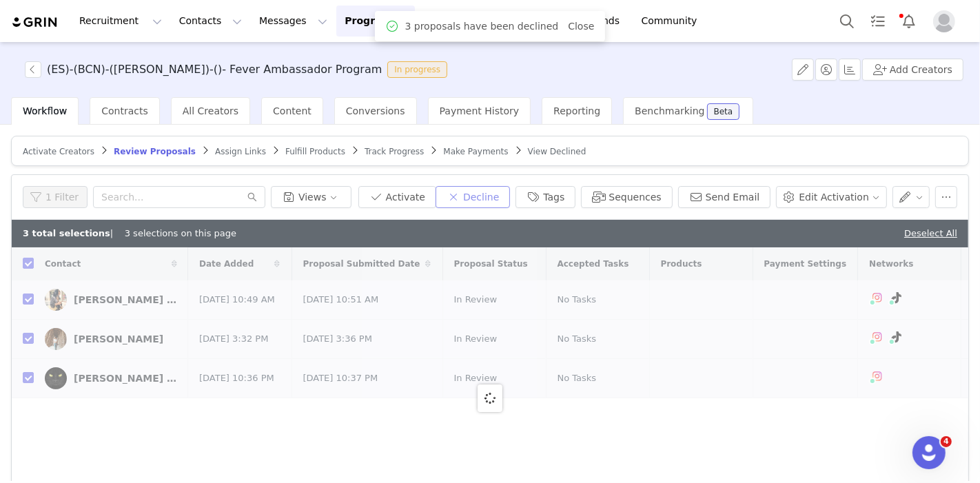
checkbox input "false"
